Goal: Find specific page/section: Find specific page/section

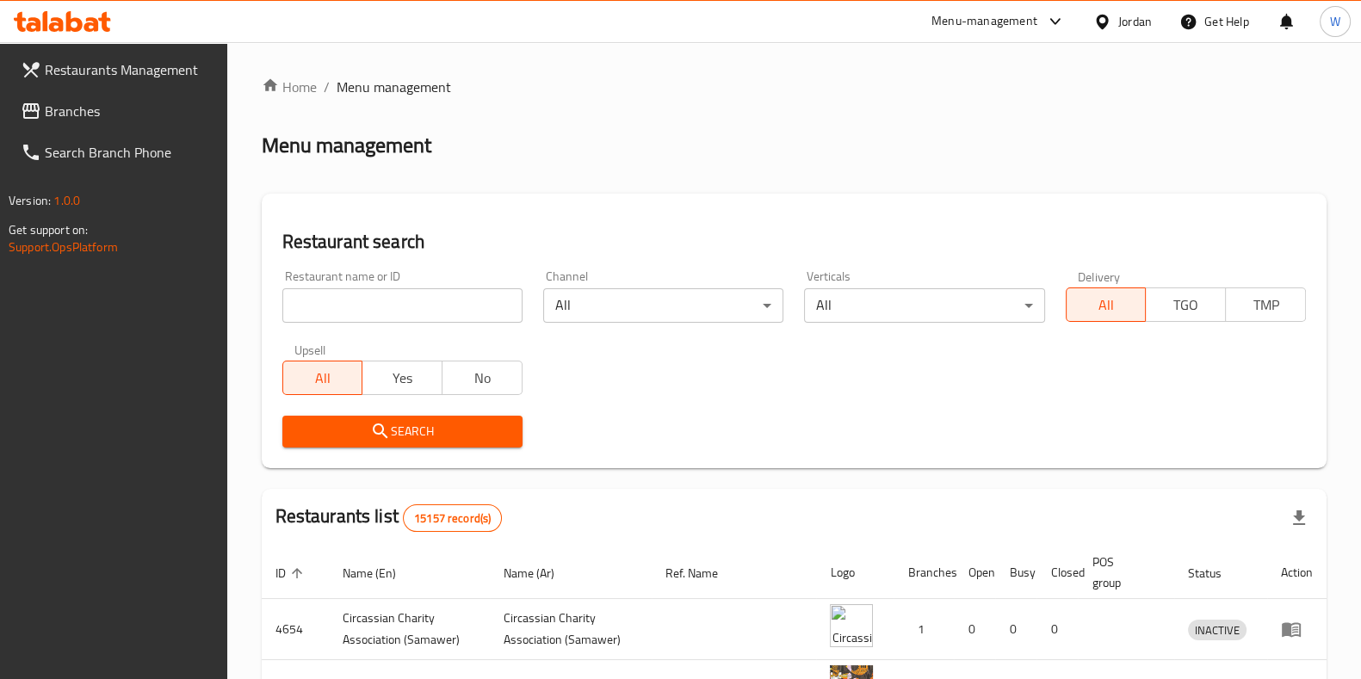
click at [402, 299] on div "Home / Menu management Menu management Restaurant search Restaurant name or ID …" at bounding box center [794, 589] width 1065 height 1025
click at [402, 299] on input "search" at bounding box center [402, 305] width 240 height 34
click button "Search" at bounding box center [402, 432] width 240 height 32
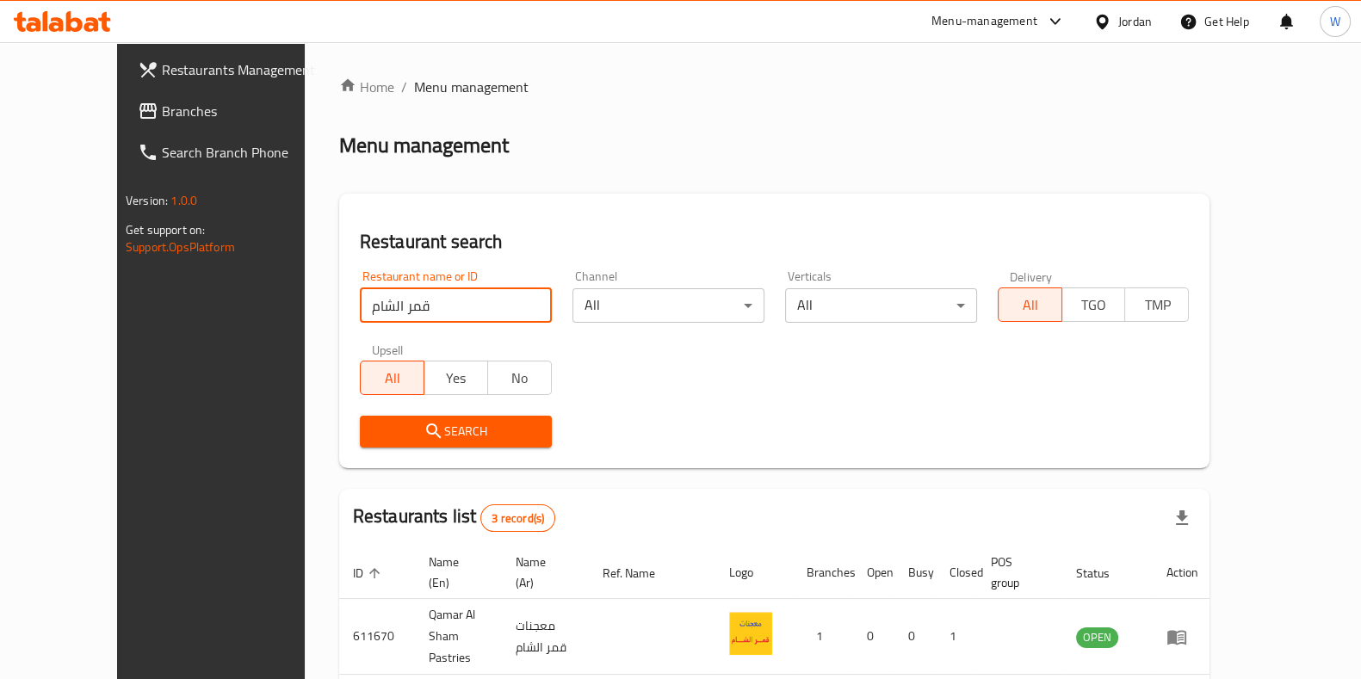
scroll to position [177, 0]
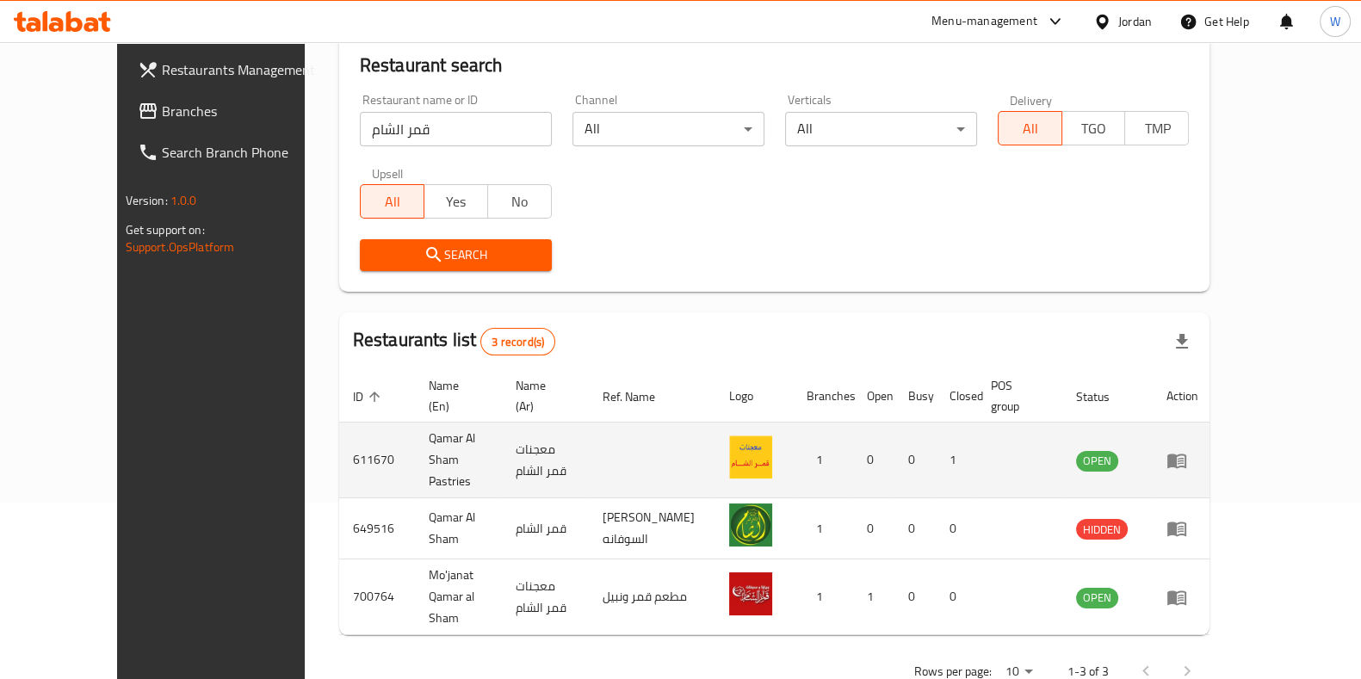
click at [415, 428] on td "Qamar Al Sham Pastries" at bounding box center [458, 461] width 87 height 76
click at [415, 430] on td "Qamar Al Sham Pastries" at bounding box center [458, 461] width 87 height 76
copy td "Qamar Al Sham Pastries"
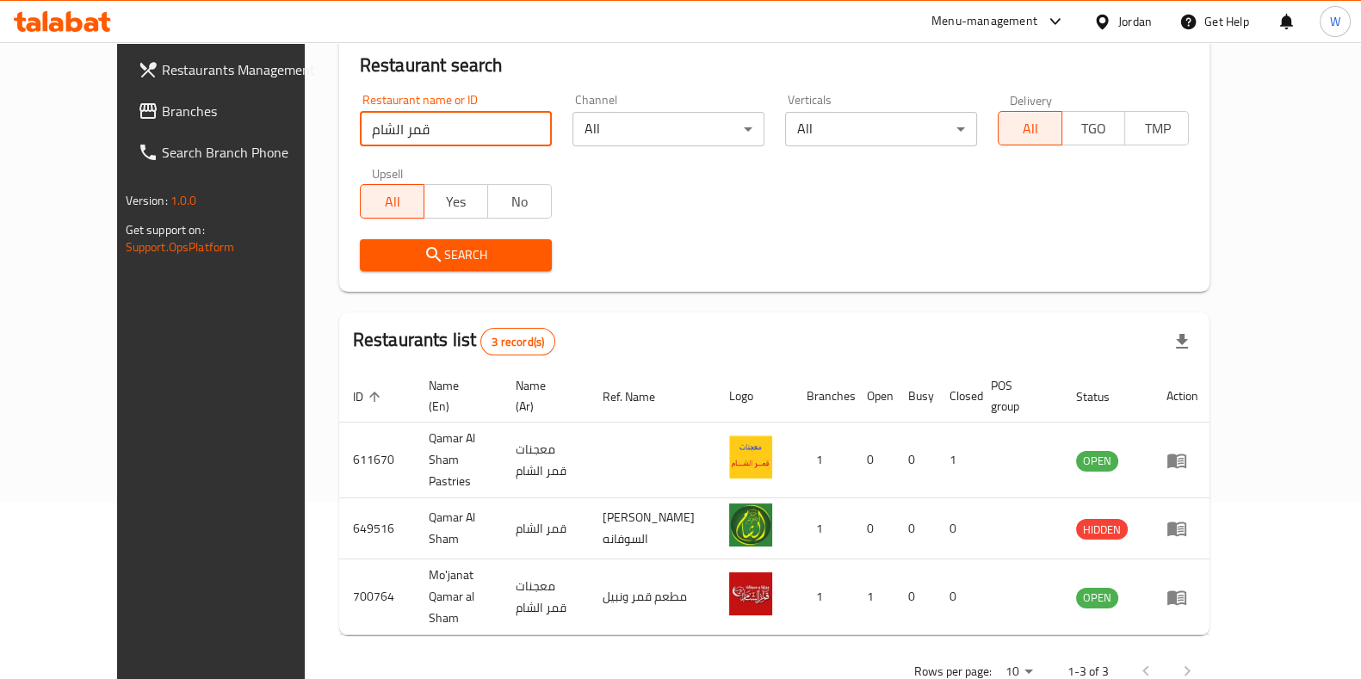
click at [413, 116] on input "قمر الشام" at bounding box center [456, 129] width 192 height 34
click at [466, 132] on input "قمر الشام" at bounding box center [456, 129] width 192 height 34
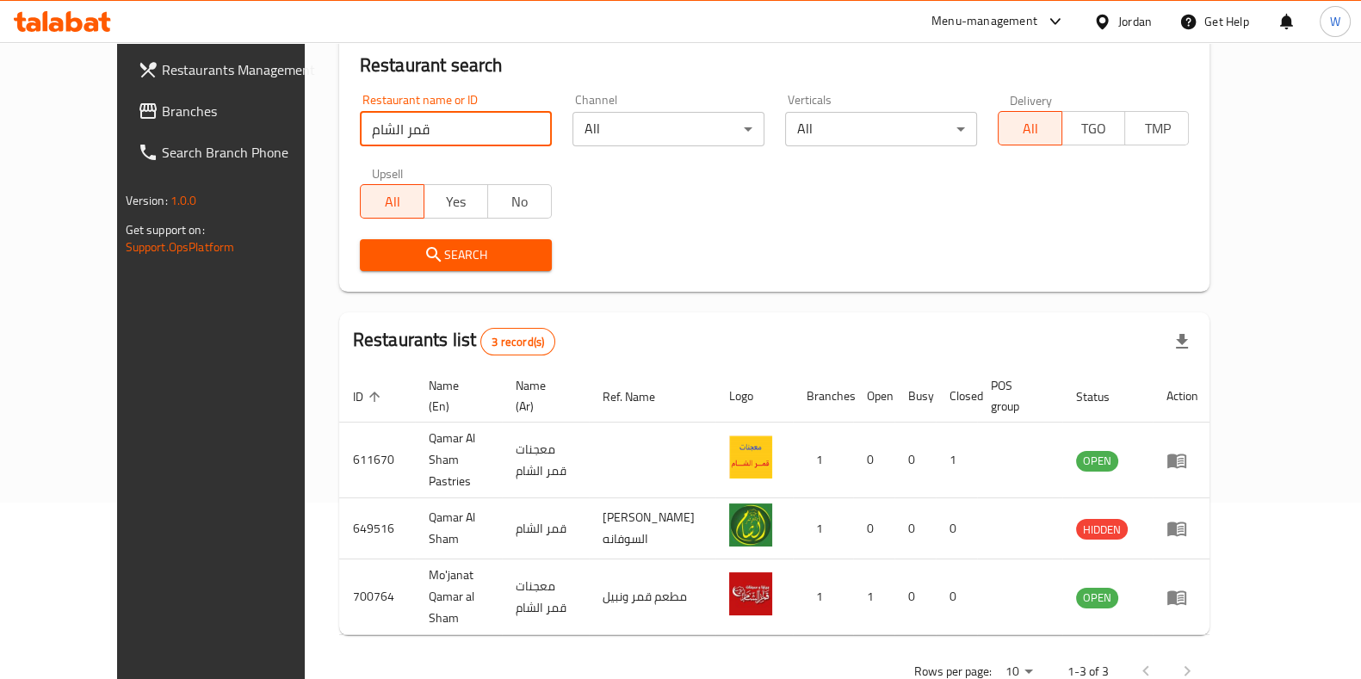
click at [466, 132] on input "قمر الشام" at bounding box center [456, 129] width 192 height 34
paste input "[PERSON_NAME]"
type input "[PERSON_NAME]"
click button "Search" at bounding box center [456, 255] width 192 height 32
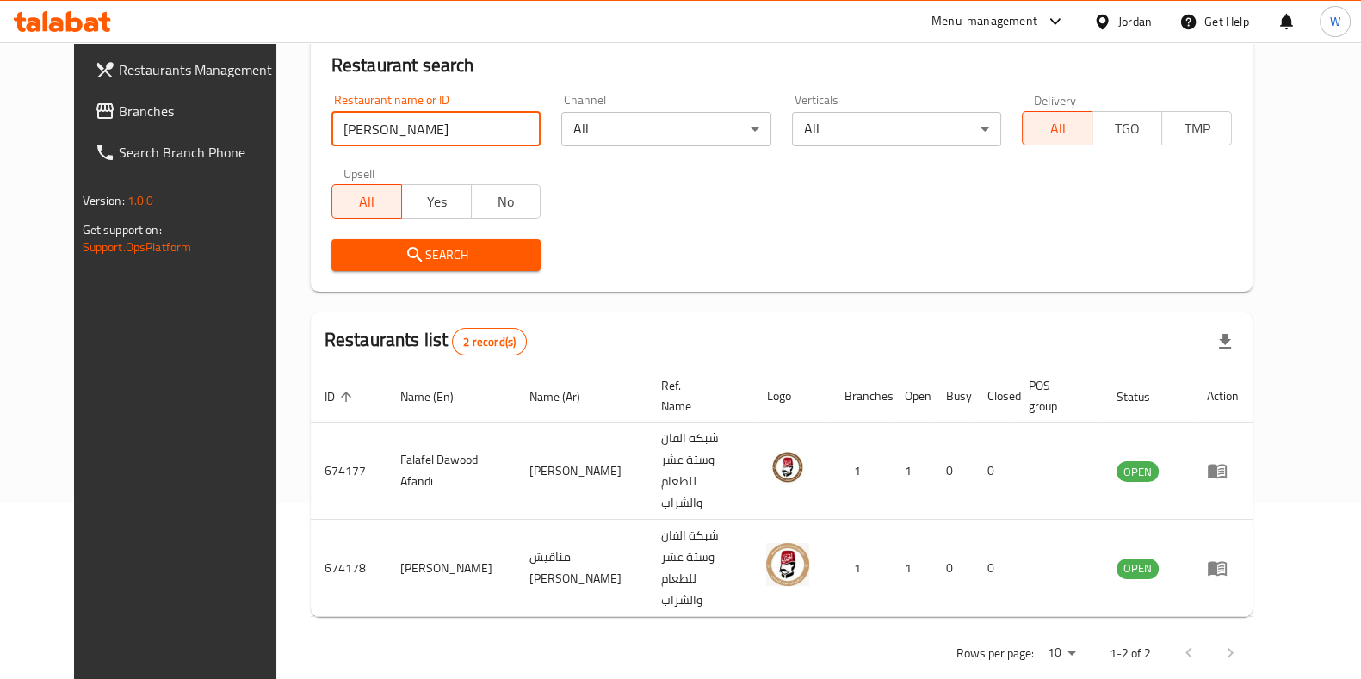
scroll to position [135, 0]
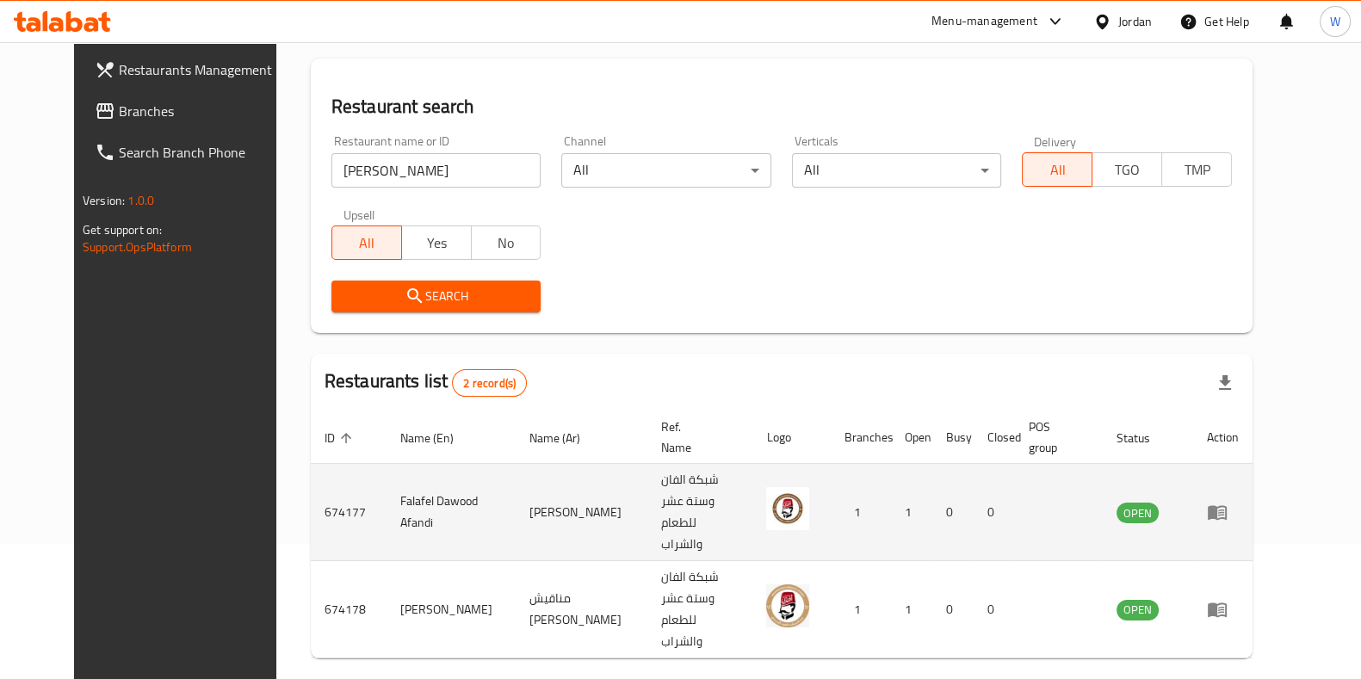
click at [311, 481] on td "674177" at bounding box center [349, 512] width 76 height 97
copy td "674177"
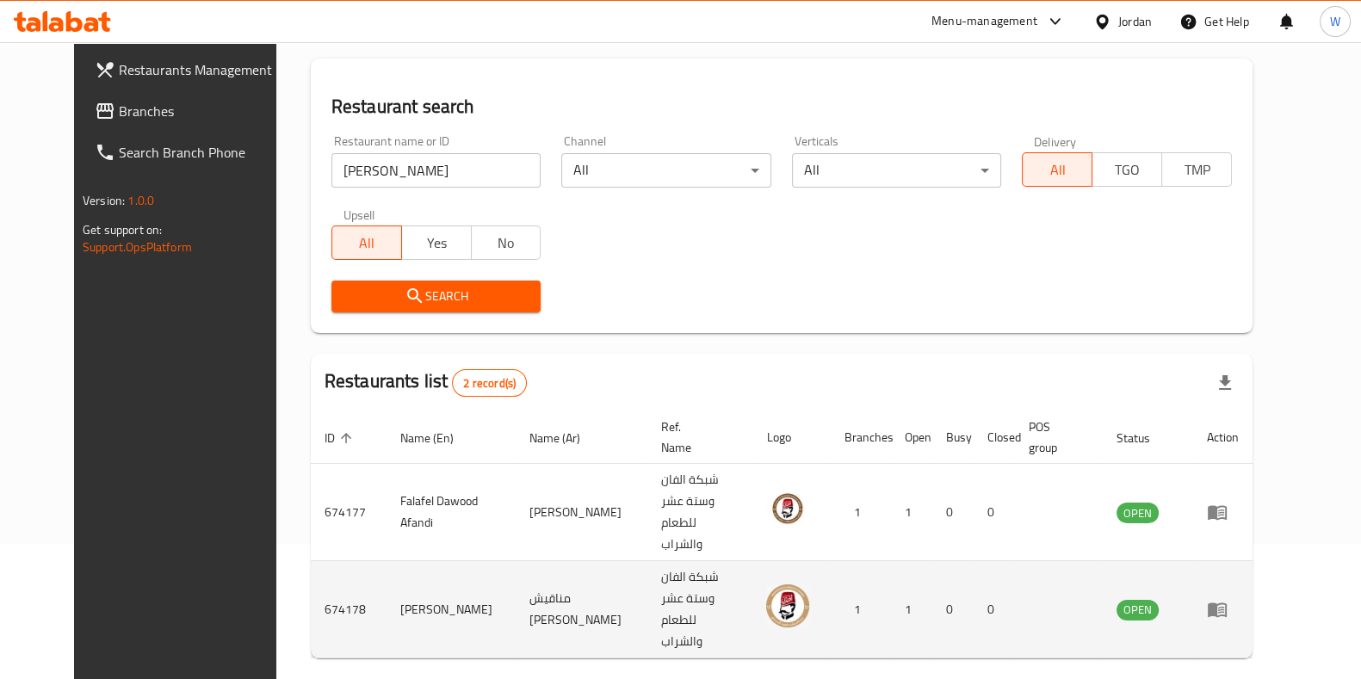
click at [311, 561] on td "674178" at bounding box center [349, 609] width 76 height 97
copy td "674178"
